Goal: Information Seeking & Learning: Learn about a topic

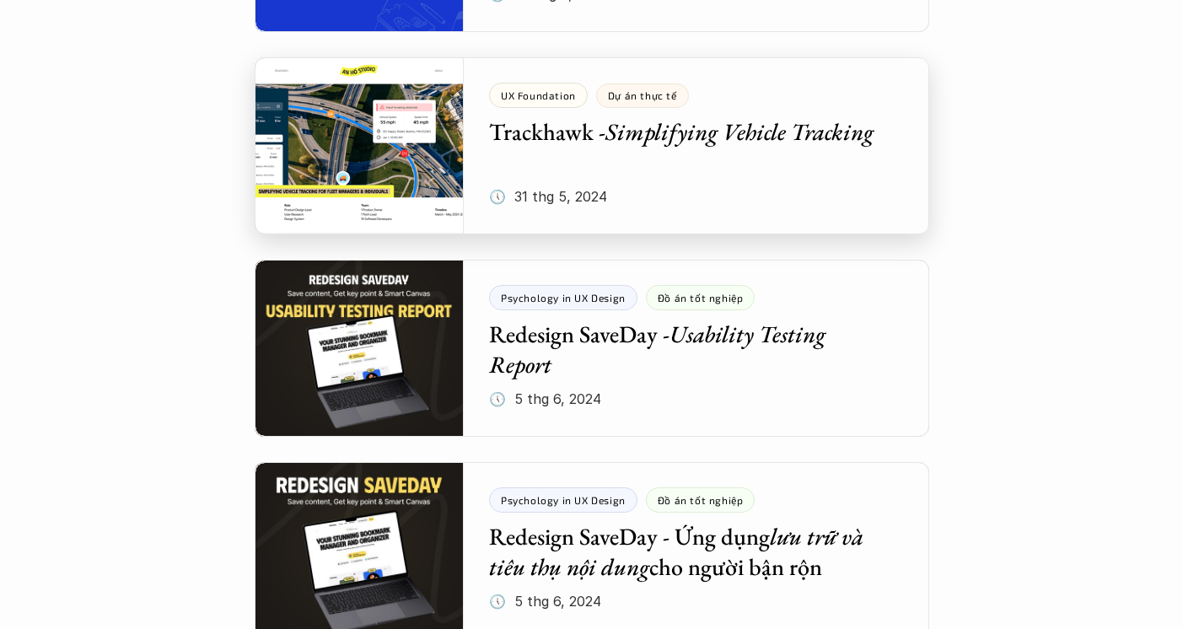
scroll to position [1346, 0]
click at [407, 152] on div at bounding box center [592, 145] width 675 height 177
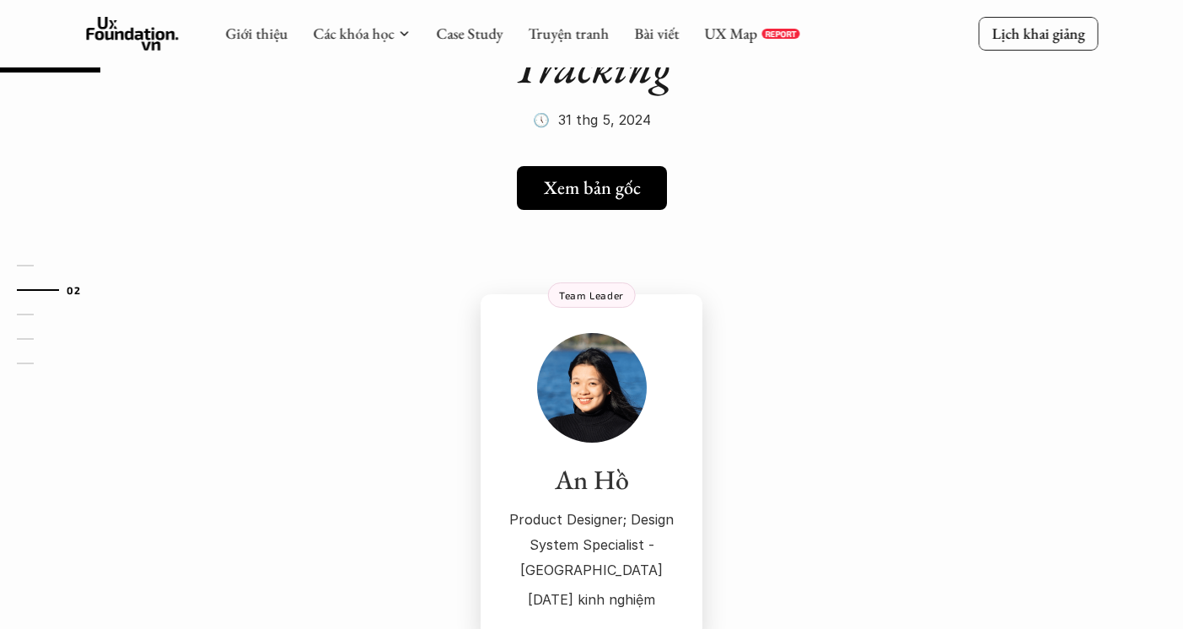
scroll to position [175, 0]
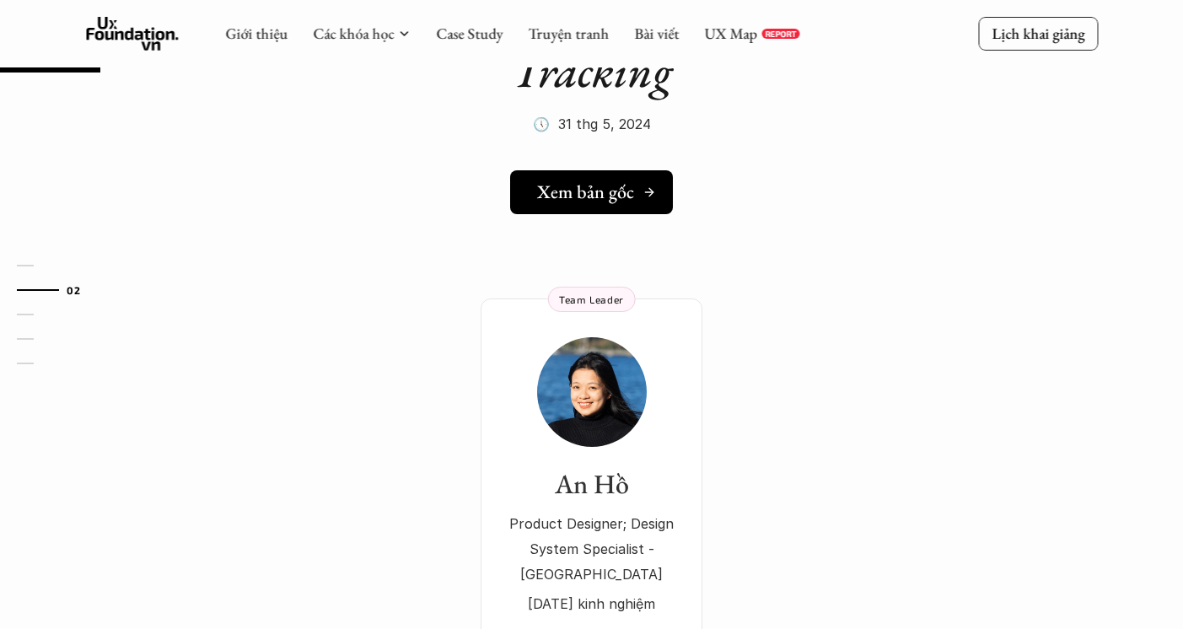
click at [603, 201] on h5 "Xem bản gốc" at bounding box center [585, 192] width 97 height 22
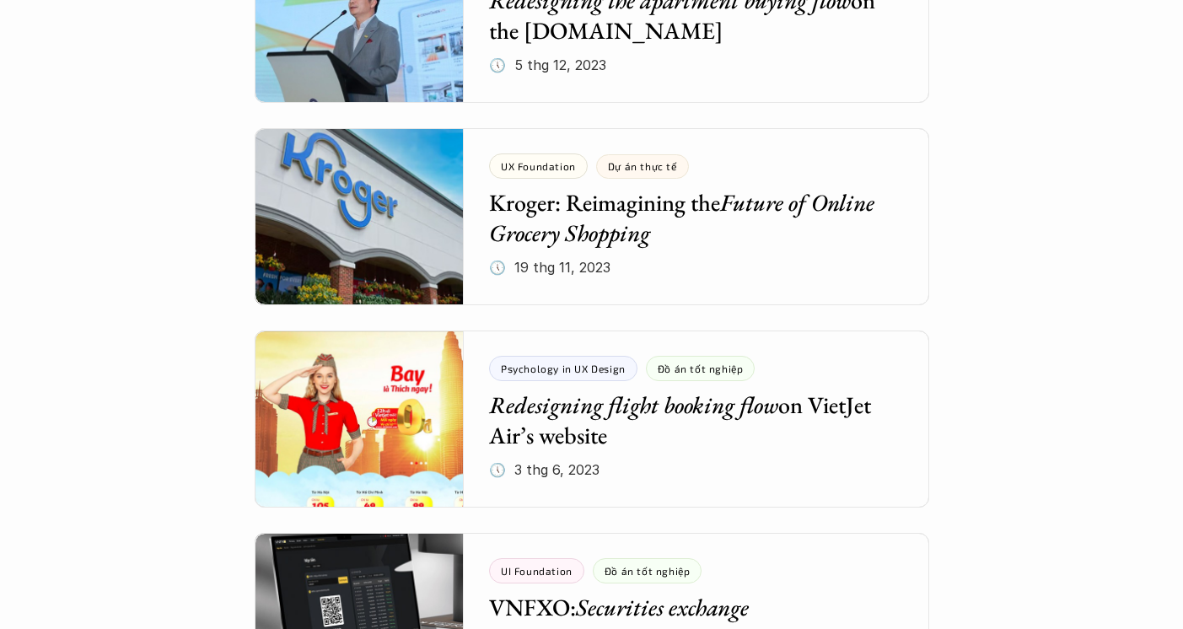
scroll to position [3705, 0]
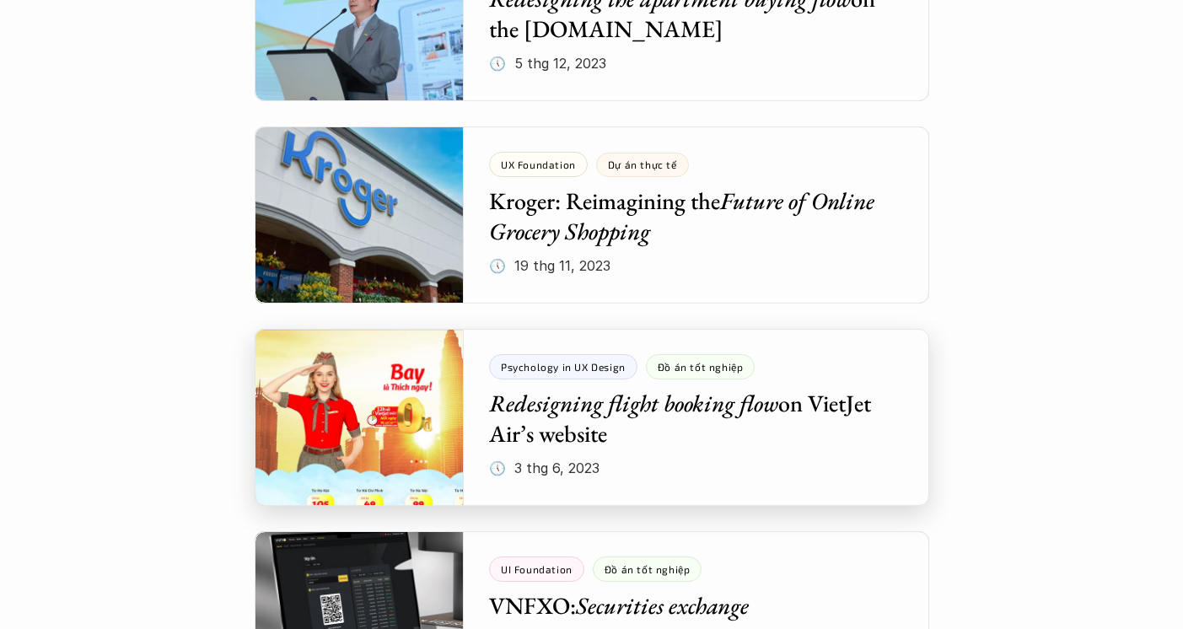
click at [575, 401] on div at bounding box center [592, 417] width 675 height 177
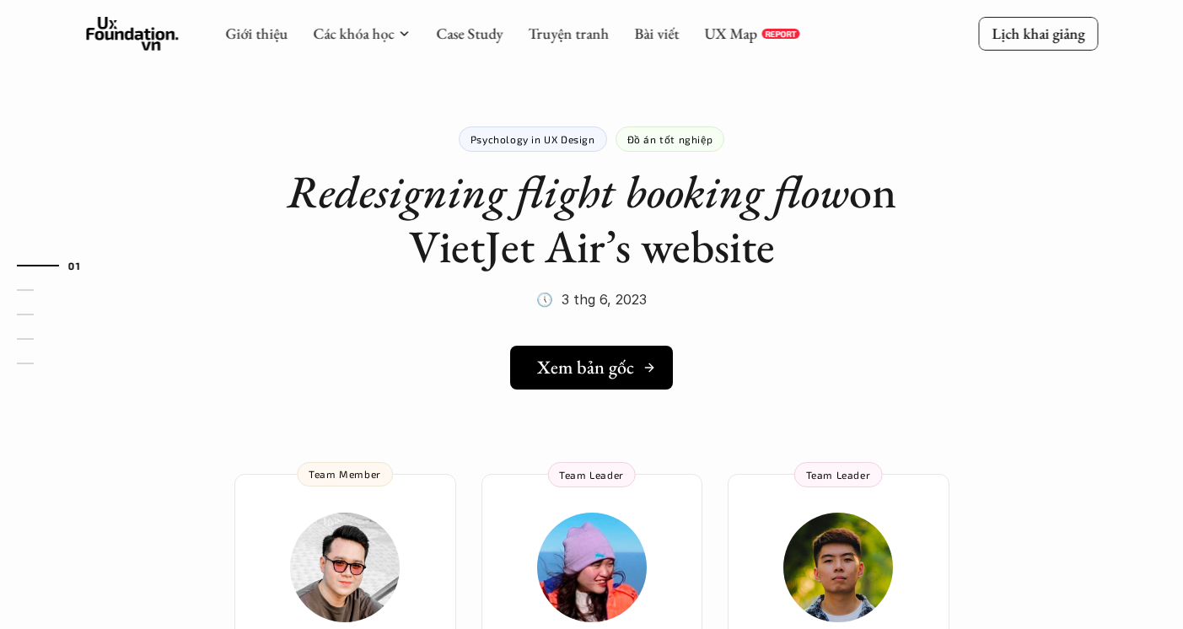
click at [571, 362] on h5 "Xem bản gốc" at bounding box center [585, 368] width 97 height 22
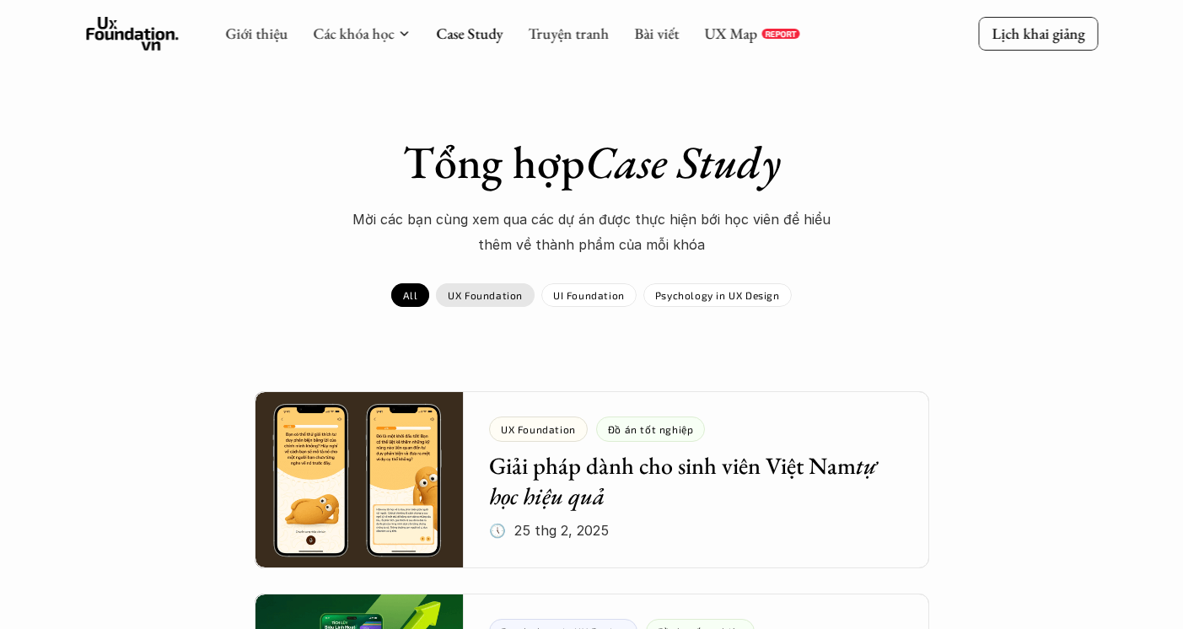
click at [489, 287] on div "UX Foundation" at bounding box center [485, 295] width 99 height 24
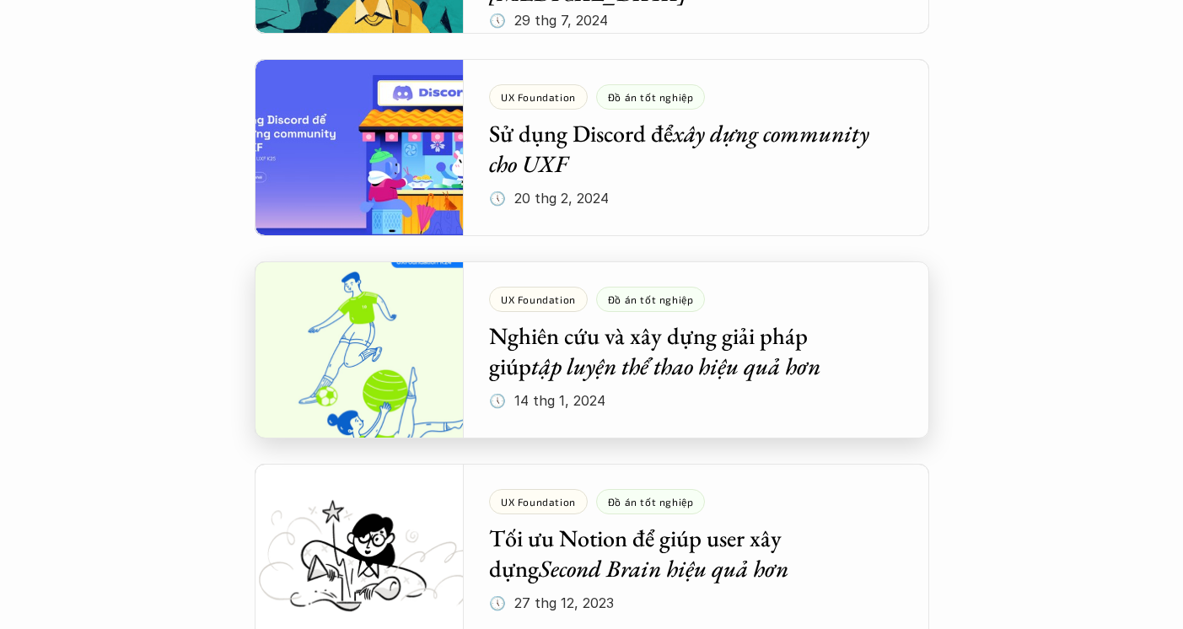
scroll to position [1142, 0]
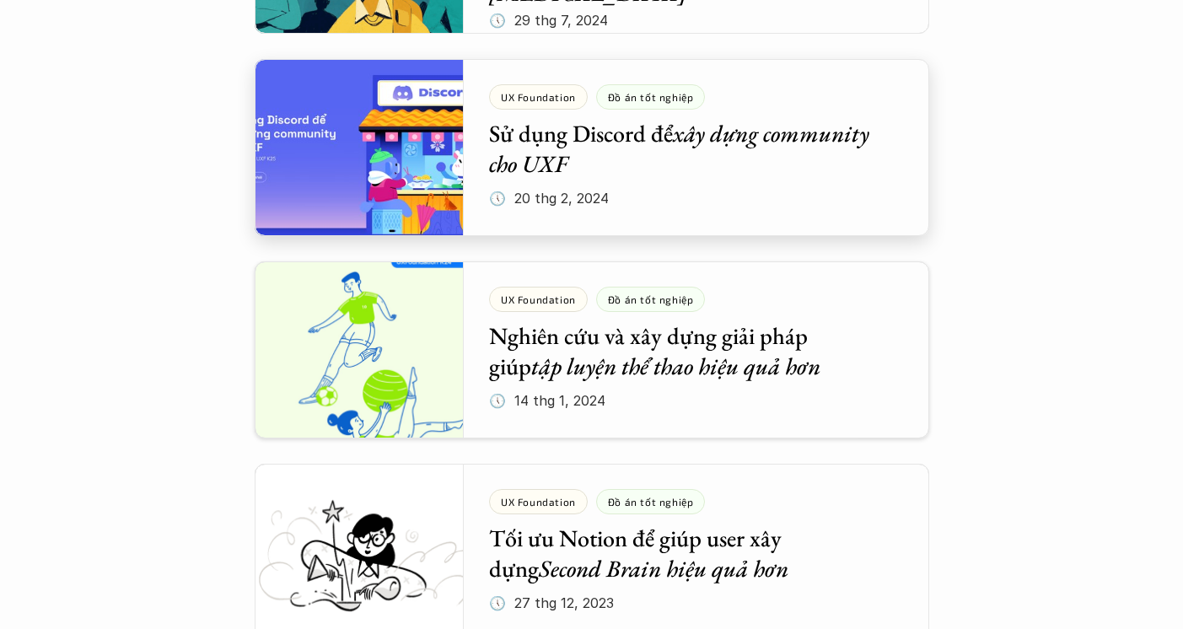
click at [634, 193] on div at bounding box center [592, 147] width 675 height 177
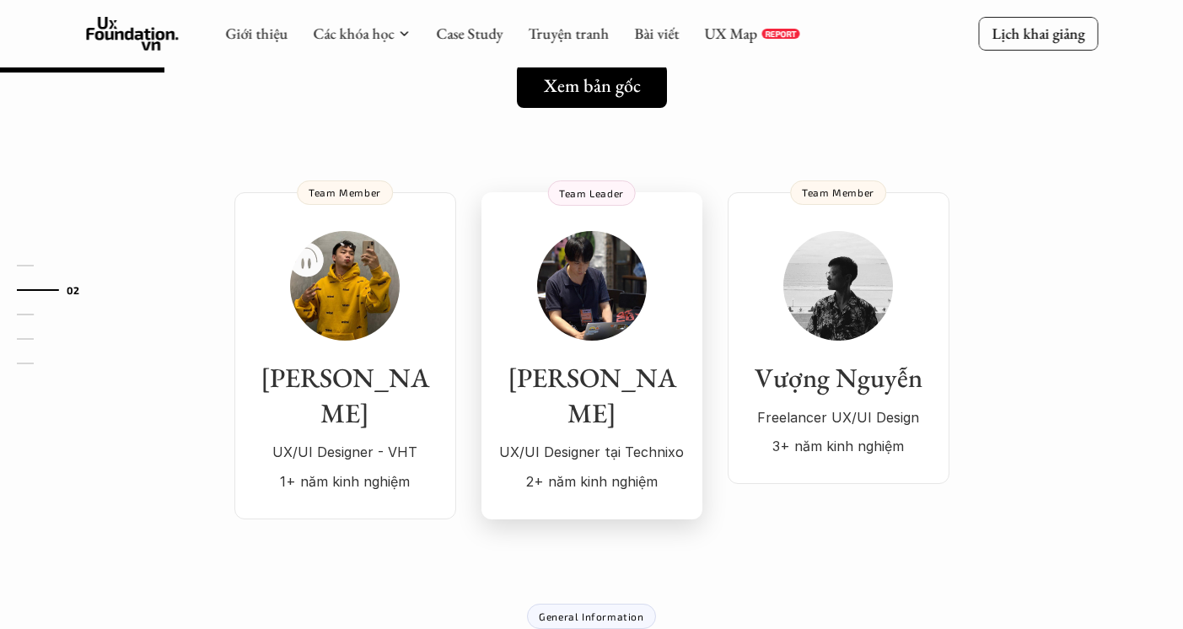
scroll to position [273, 0]
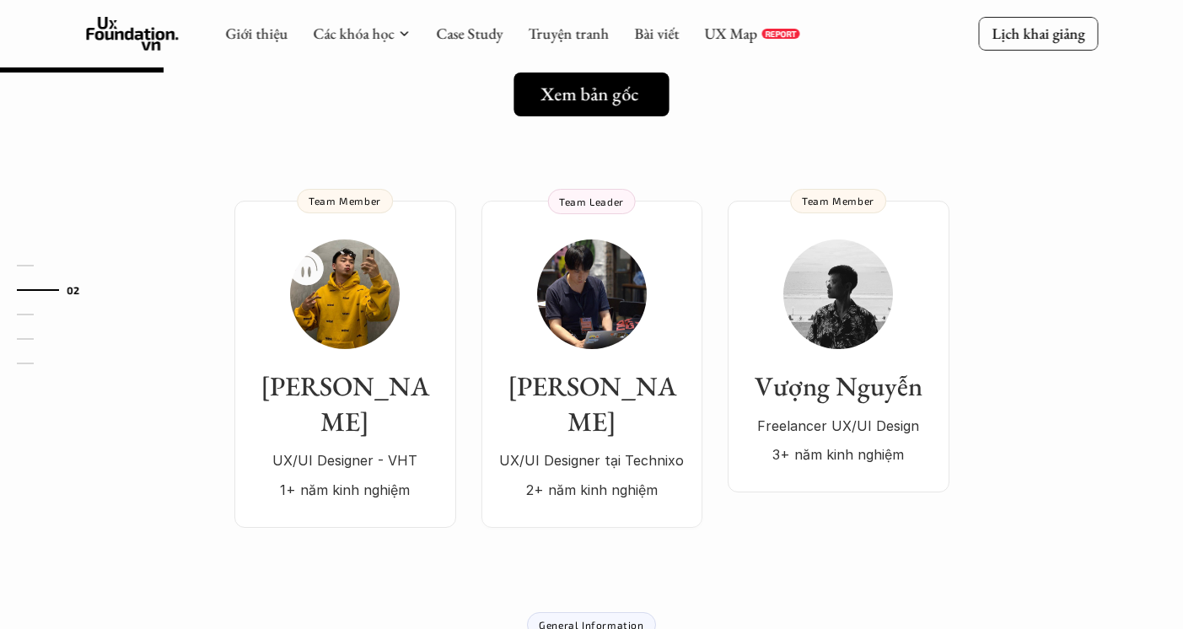
click at [577, 114] on link "Xem bản gốc" at bounding box center [591, 95] width 155 height 44
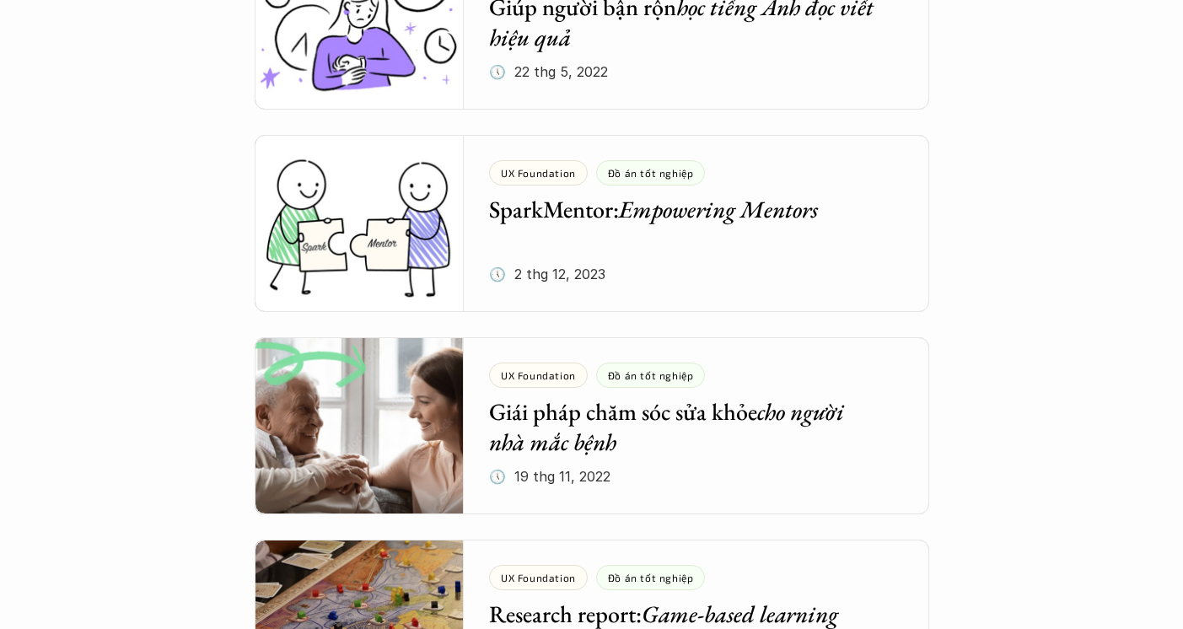
scroll to position [2941, 0]
